Goal: Task Accomplishment & Management: Manage account settings

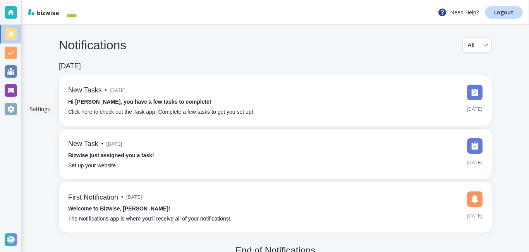
click at [8, 111] on div at bounding box center [11, 109] width 12 height 12
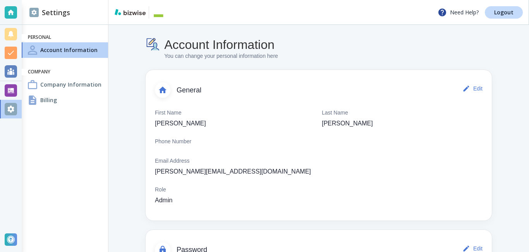
scroll to position [64, 0]
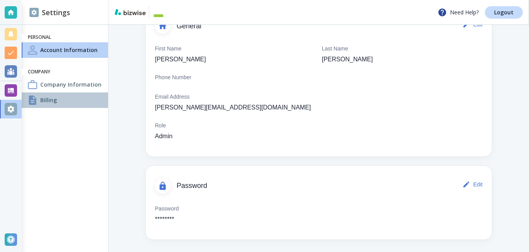
click at [52, 102] on h4 "Billing" at bounding box center [48, 100] width 17 height 8
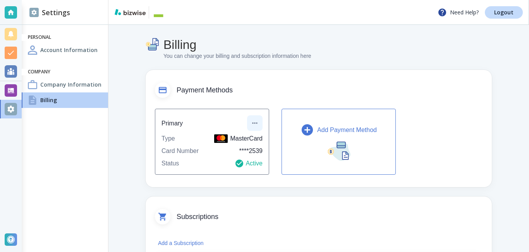
click at [257, 125] on icon "button" at bounding box center [255, 123] width 8 height 8
click at [241, 138] on div at bounding box center [264, 126] width 529 height 252
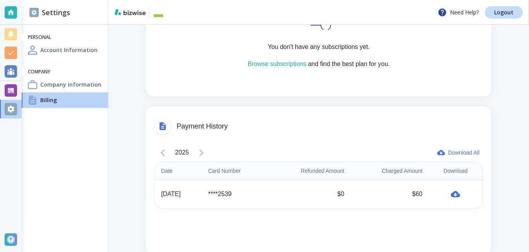
scroll to position [291, 0]
click at [244, 195] on div "****2539" at bounding box center [235, 192] width 54 height 9
click at [241, 192] on div "****2539" at bounding box center [235, 192] width 54 height 9
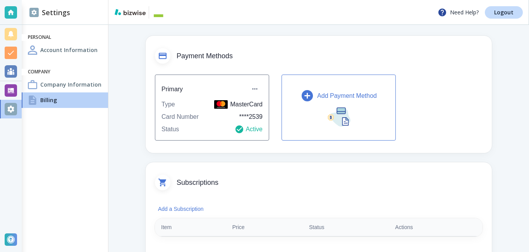
scroll to position [0, 0]
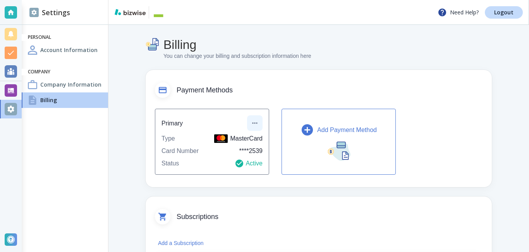
click at [257, 121] on icon "button" at bounding box center [255, 123] width 8 height 8
click at [289, 144] on li "Edit payment method" at bounding box center [283, 140] width 65 height 12
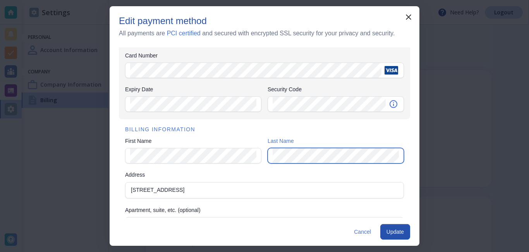
scroll to position [33, 0]
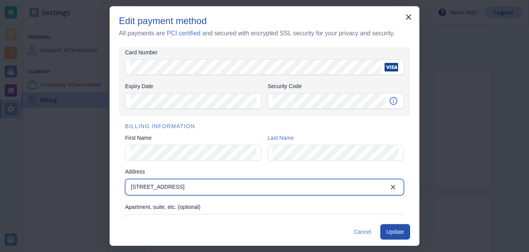
click at [179, 184] on input "[STREET_ADDRESS]" at bounding box center [258, 186] width 261 height 11
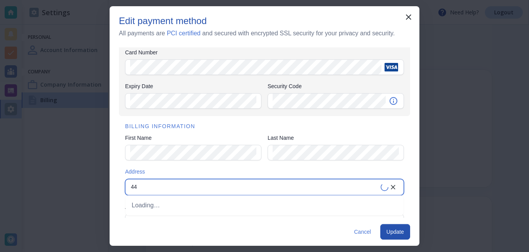
click at [189, 187] on input "44" at bounding box center [253, 186] width 250 height 11
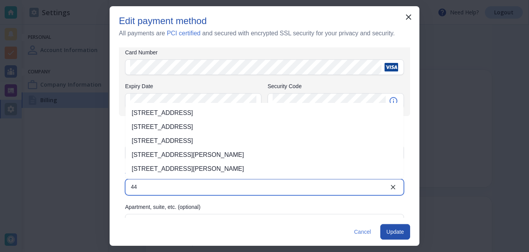
type input "4"
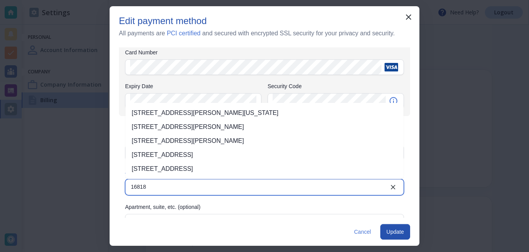
click at [224, 153] on li "[STREET_ADDRESS]" at bounding box center [265, 155] width 278 height 14
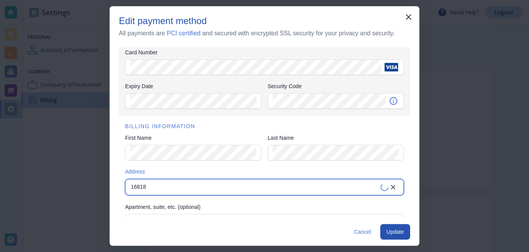
type input "[STREET_ADDRESS]"
type input "[GEOGRAPHIC_DATA]"
type input "95722"
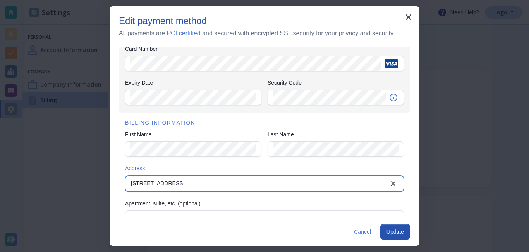
scroll to position [40, 0]
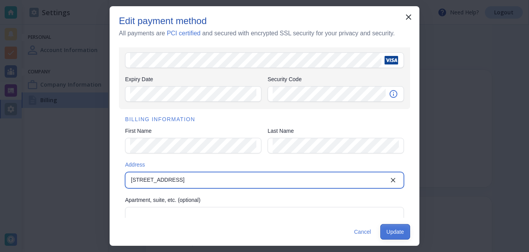
type input "[STREET_ADDRESS]"
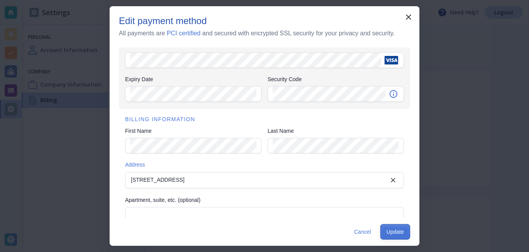
click at [390, 230] on button "Update" at bounding box center [396, 232] width 30 height 16
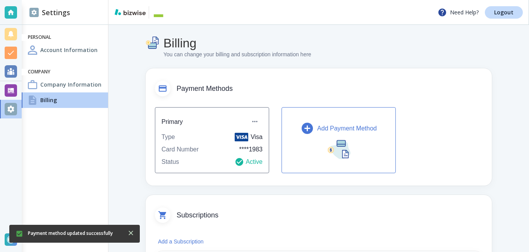
scroll to position [0, 0]
